Goal: Information Seeking & Learning: Find specific fact

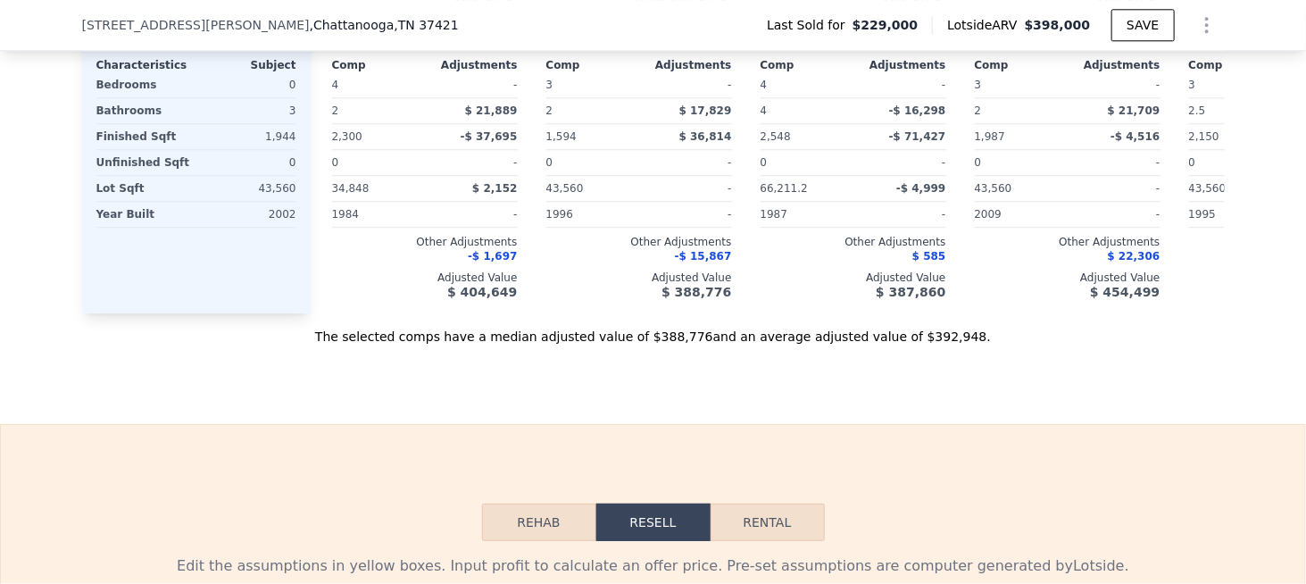
scroll to position [2135, 0]
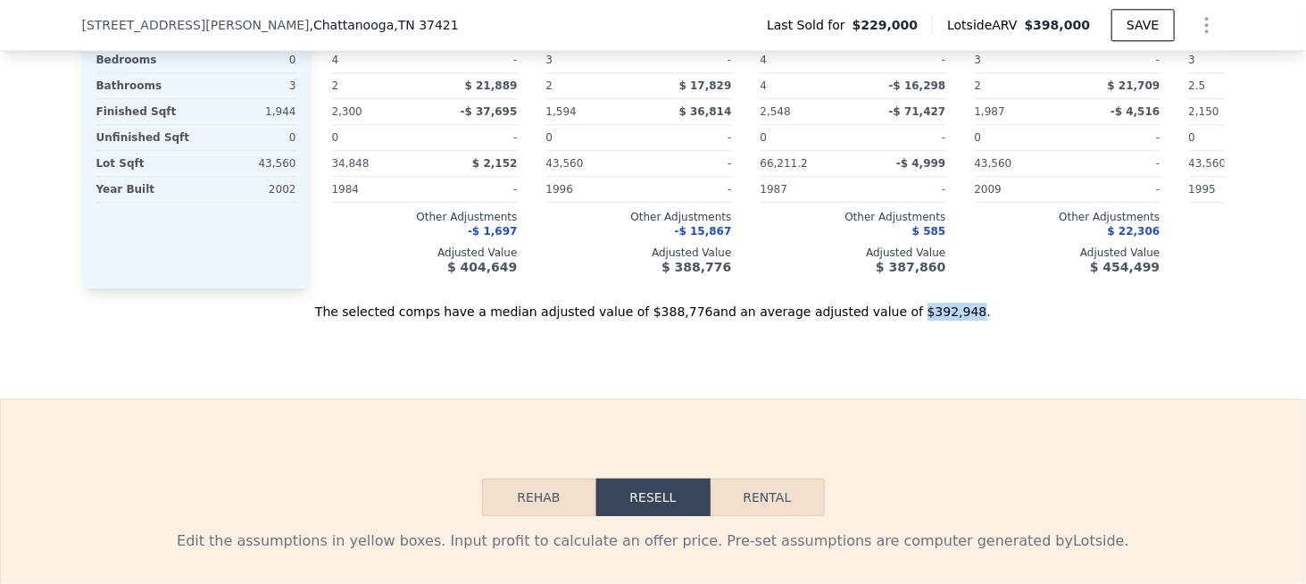
drag, startPoint x: 875, startPoint y: 329, endPoint x: 919, endPoint y: 330, distance: 44.7
click at [919, 320] on div "The selected comps have a median adjusted value of $388,776 and an average adju…" at bounding box center [653, 304] width 1143 height 32
copy div "$392,948"
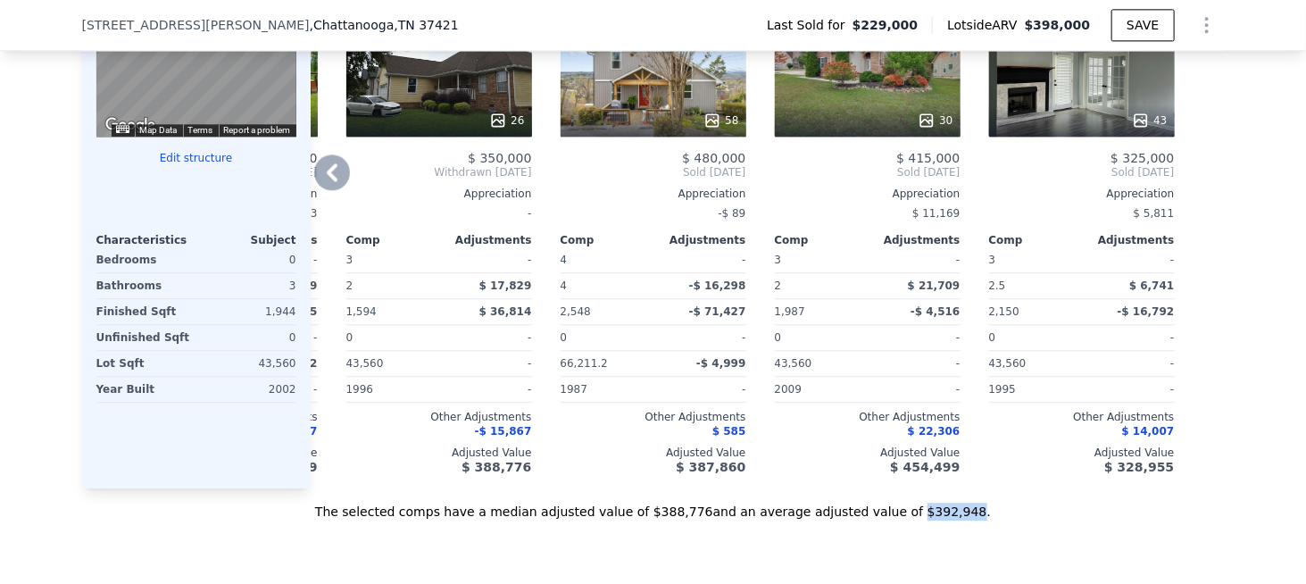
scroll to position [1957, 0]
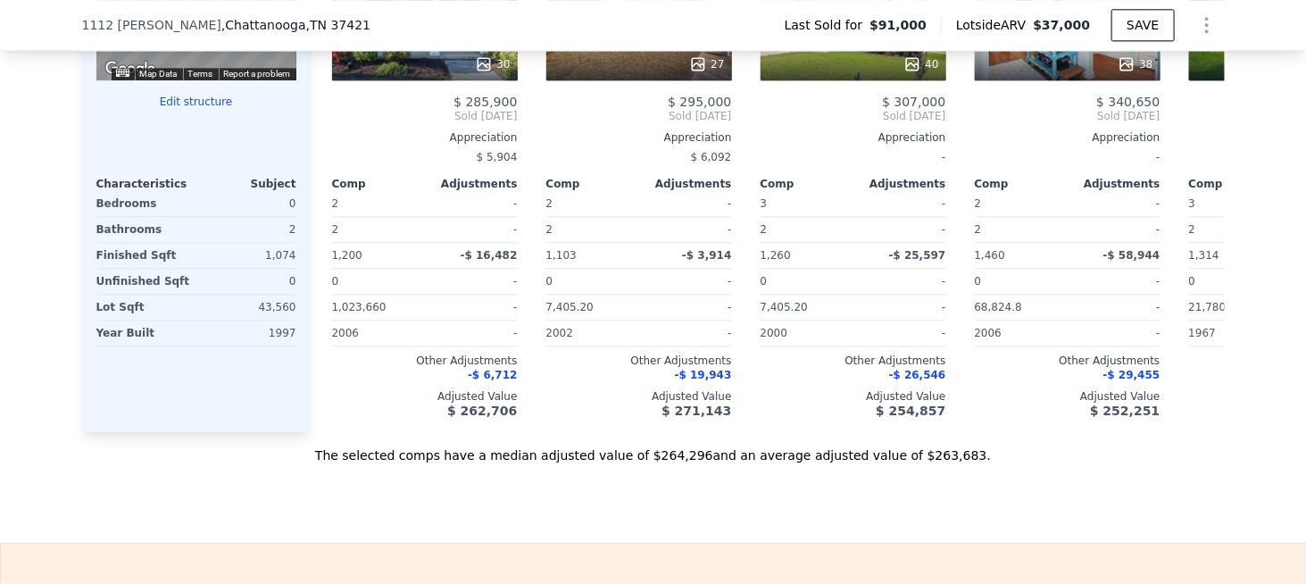
scroll to position [2046, 0]
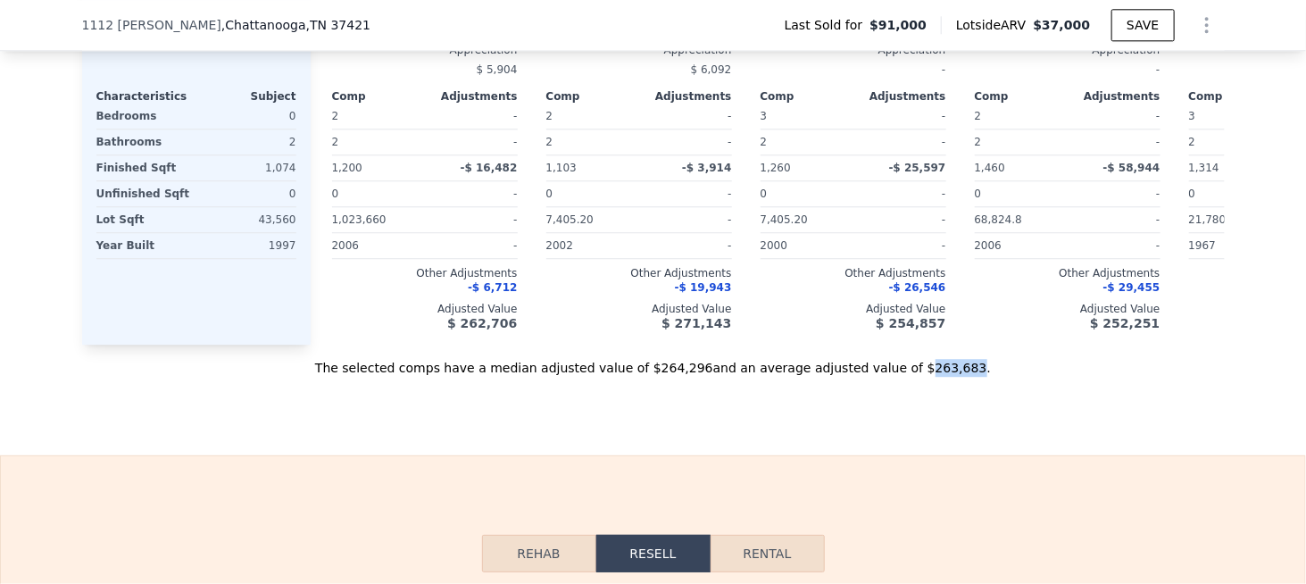
drag, startPoint x: 880, startPoint y: 392, endPoint x: 920, endPoint y: 389, distance: 40.3
click at [920, 377] on div "The selected comps have a median adjusted value of $264,296 and an average adju…" at bounding box center [653, 361] width 1143 height 32
copy div "263,683"
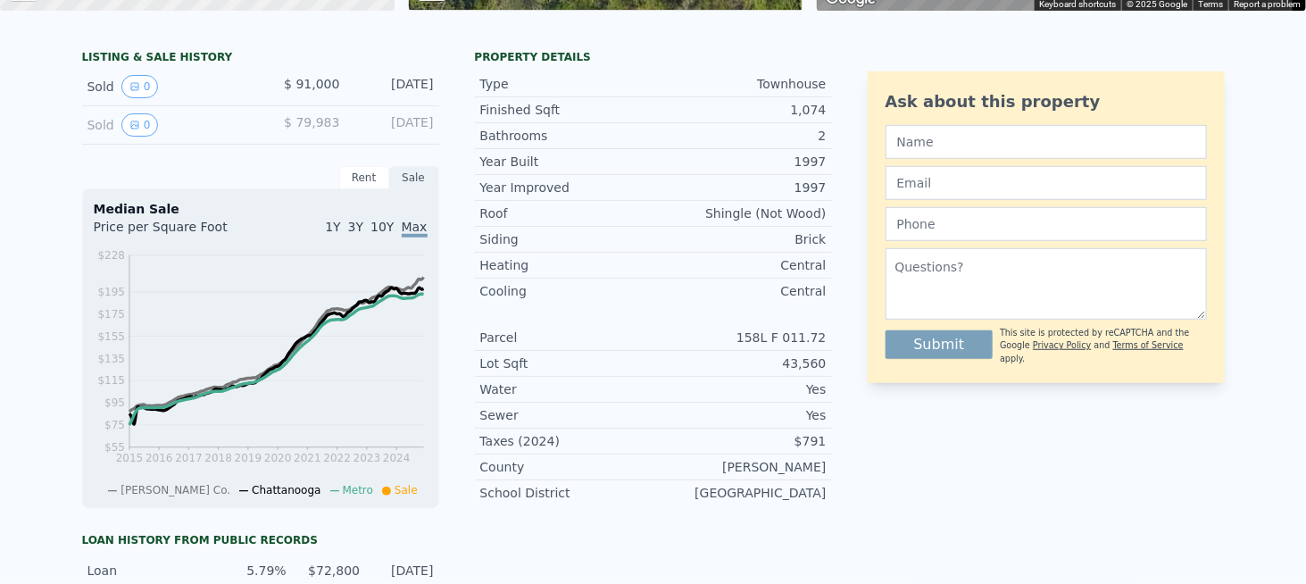
scroll to position [0, 0]
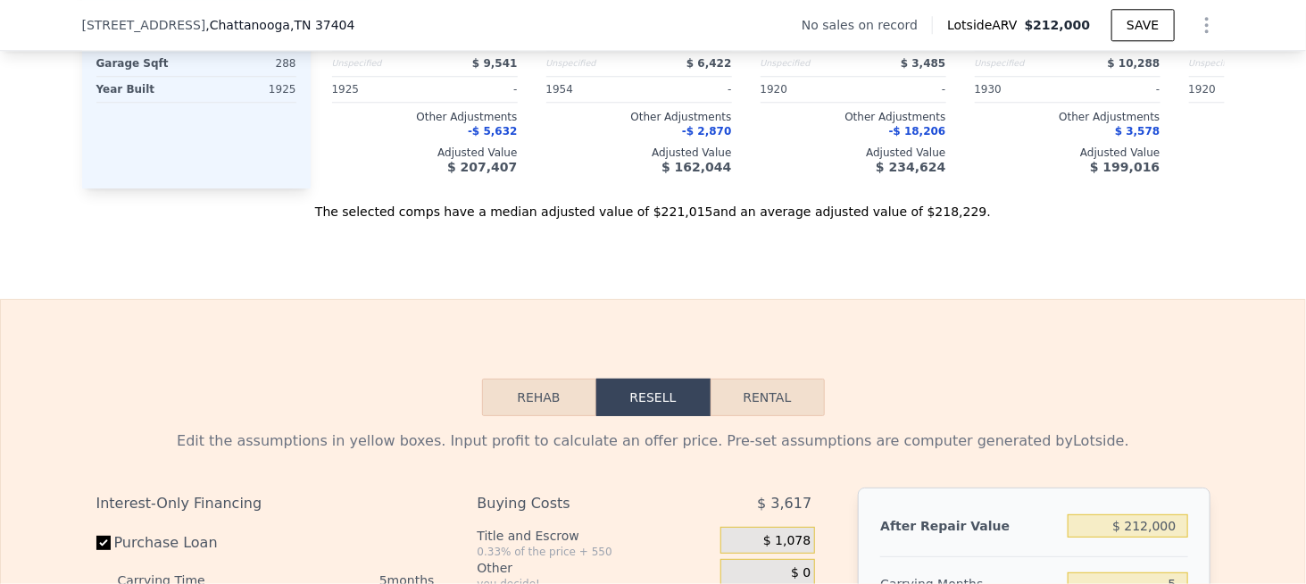
scroll to position [2135, 0]
